Goal: Check status: Check status

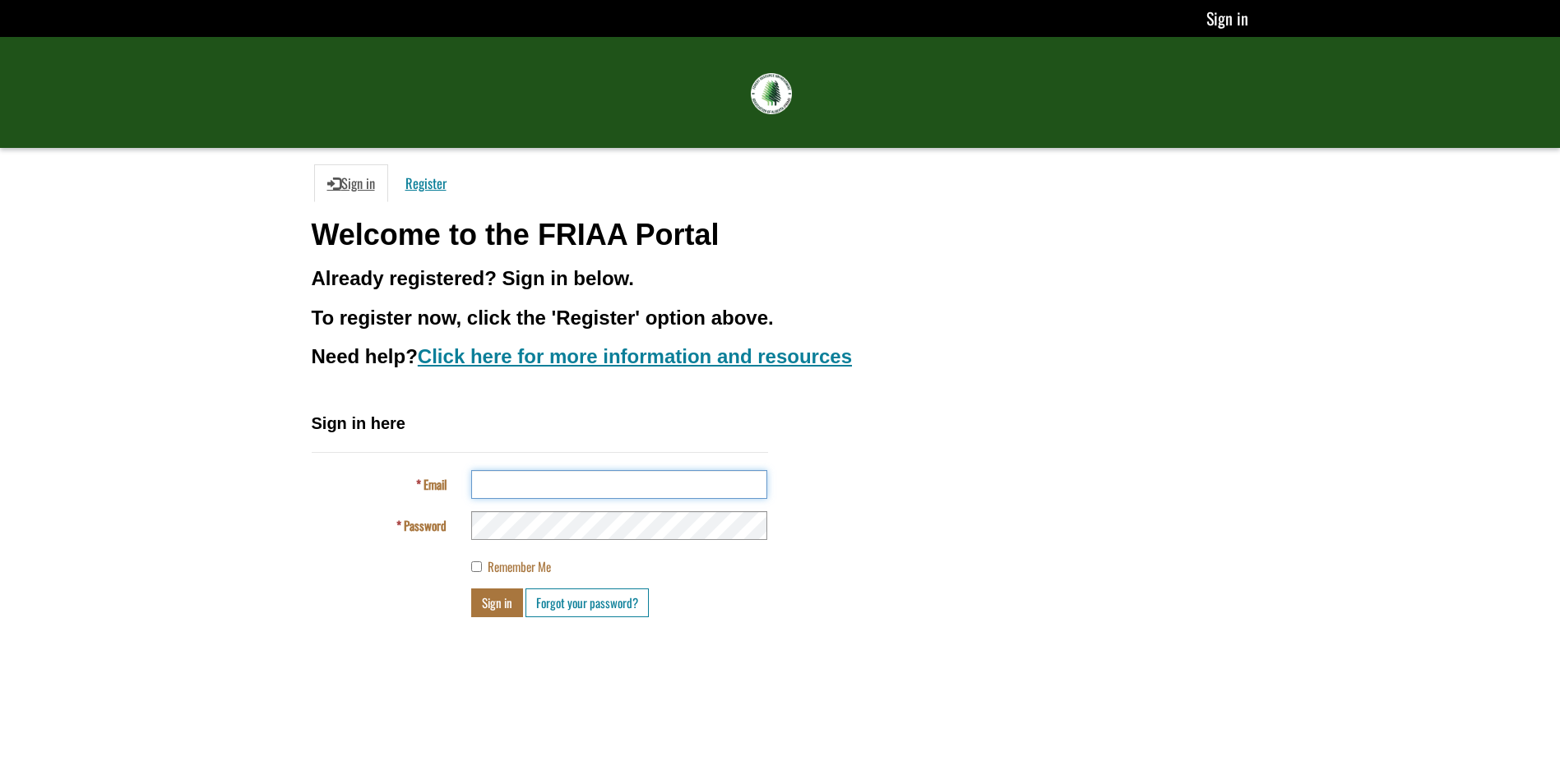
click at [536, 480] on input "Email" at bounding box center [619, 484] width 296 height 29
type input "*"
click at [623, 487] on input "Email" at bounding box center [619, 484] width 296 height 29
type input "**********"
click at [482, 598] on button "Sign in" at bounding box center [497, 602] width 52 height 29
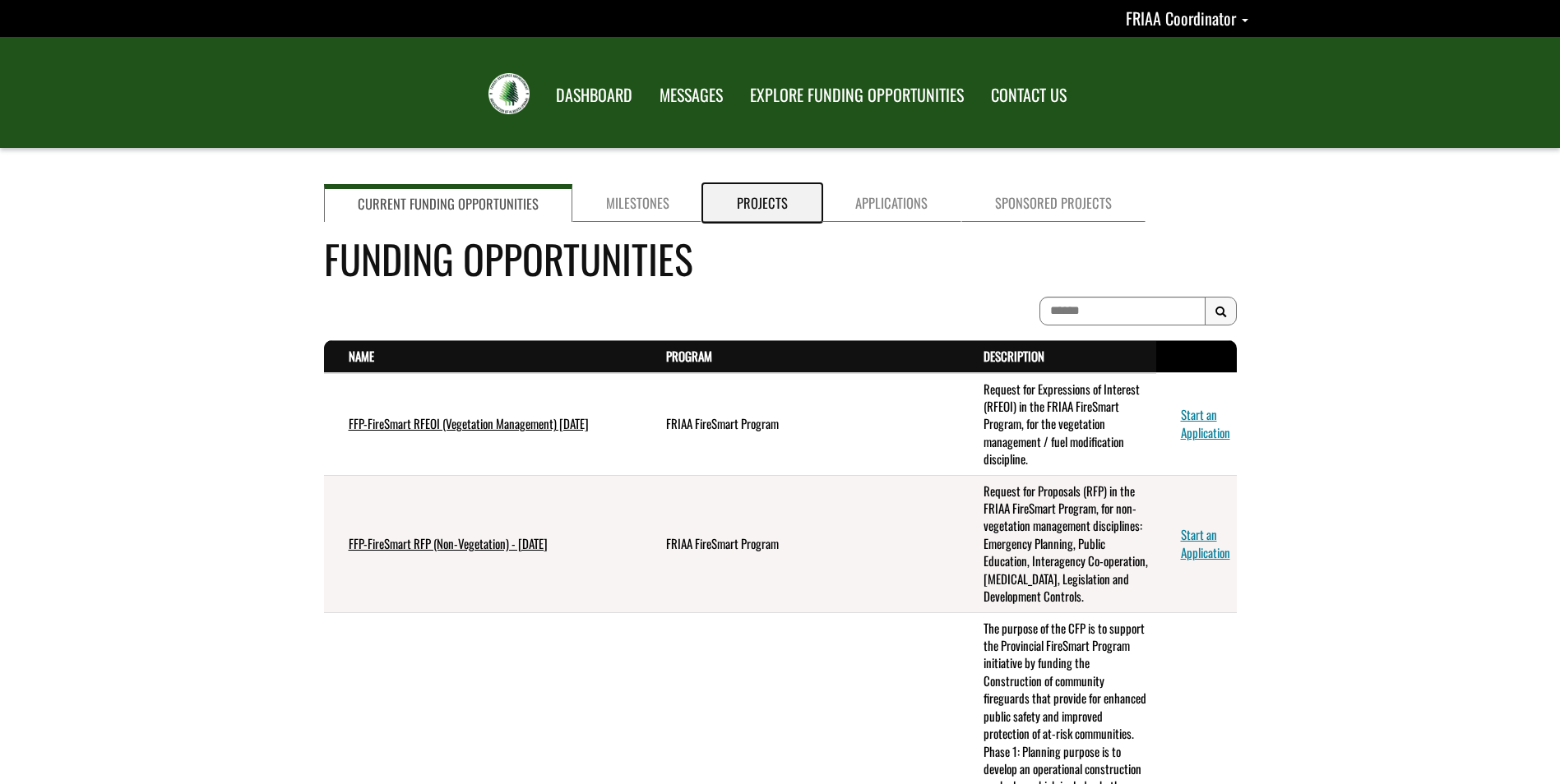
click at [751, 201] on link "Projects" at bounding box center [763, 203] width 119 height 38
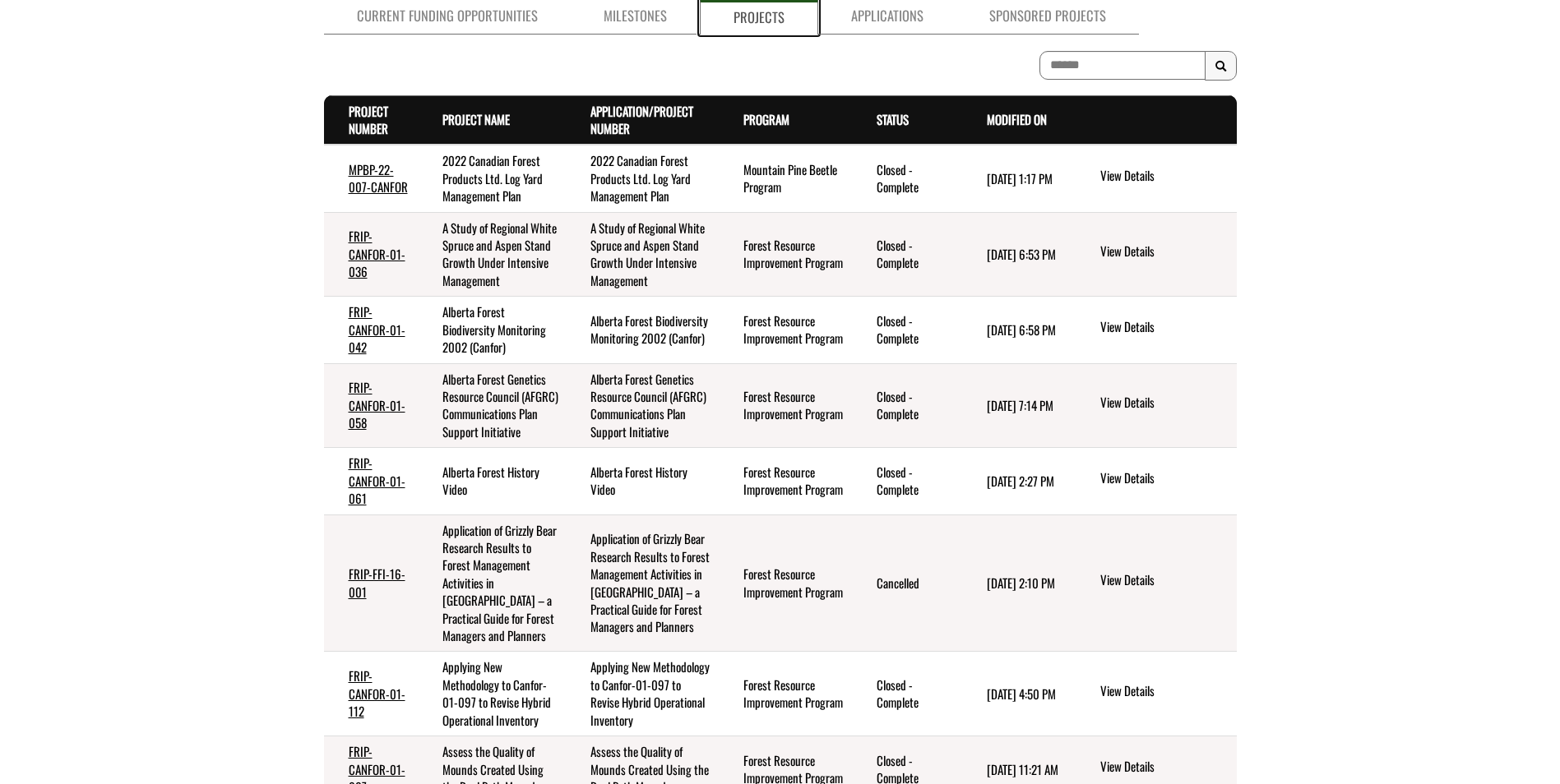
scroll to position [164, 0]
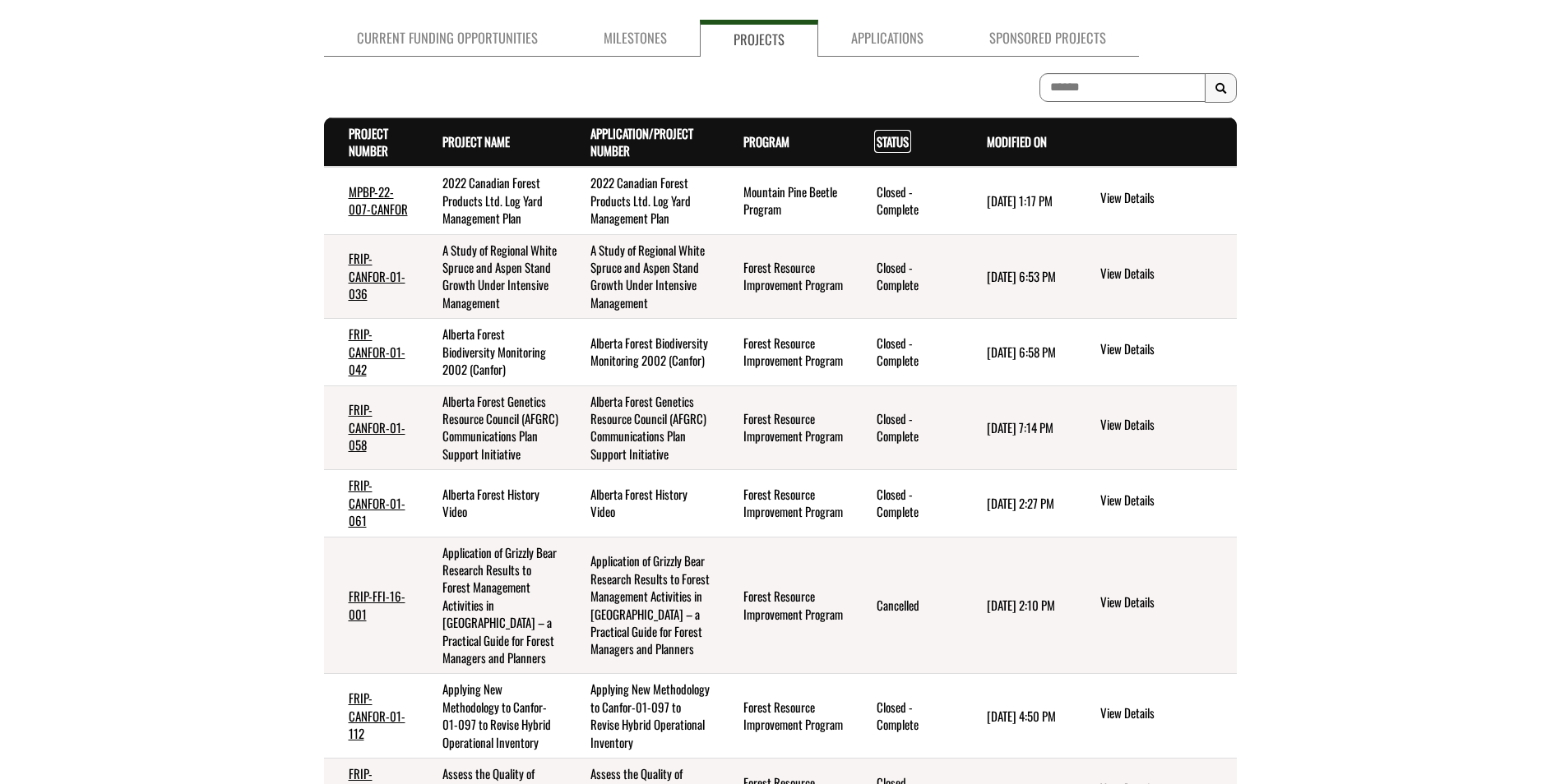
click at [894, 143] on link "Status . sort descending" at bounding box center [892, 142] width 32 height 18
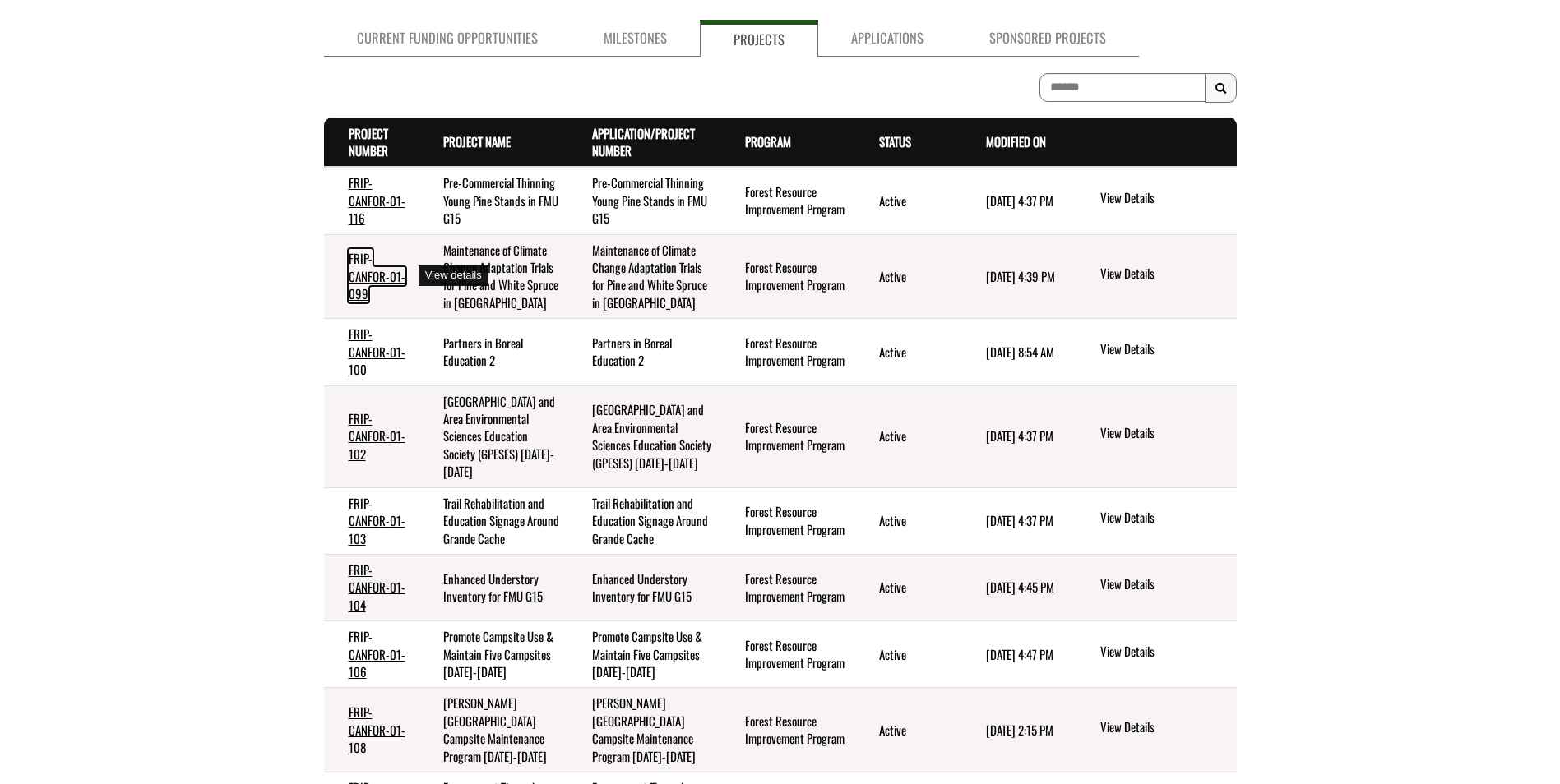
click at [381, 283] on link "FRIP-CANFOR-01-099" at bounding box center [376, 276] width 56 height 53
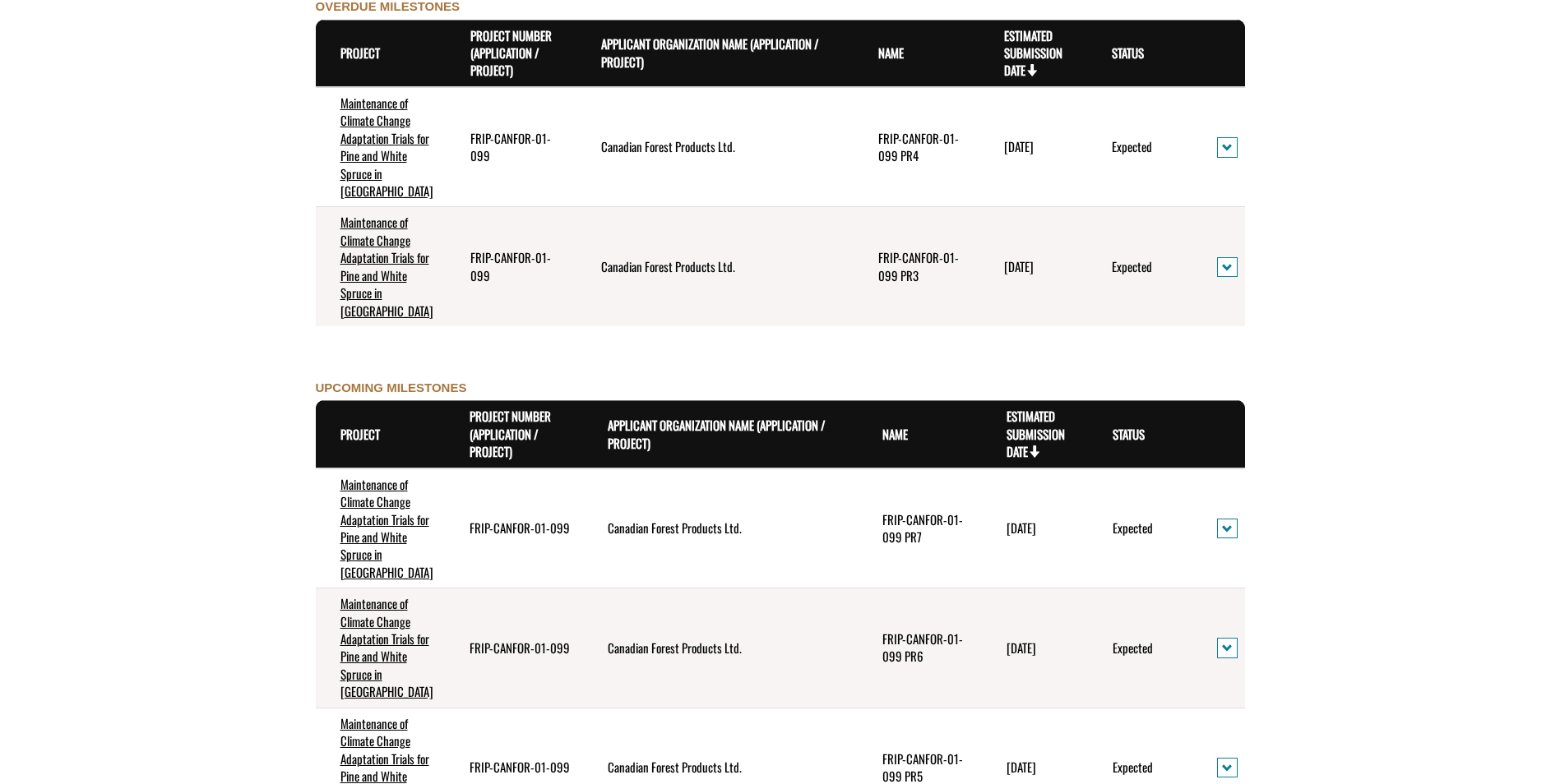
scroll to position [1644, 0]
